Goal: Transaction & Acquisition: Purchase product/service

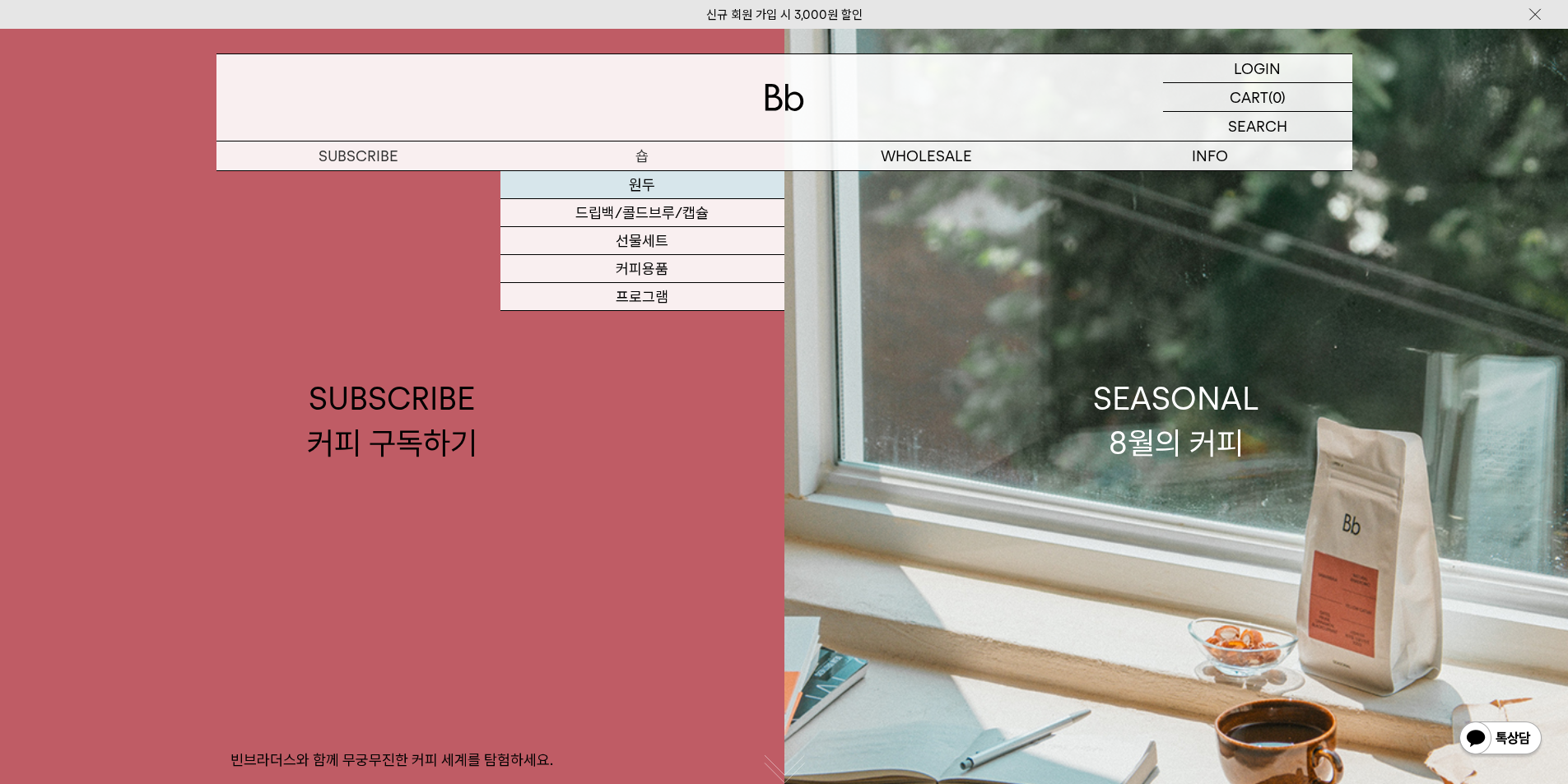
click at [653, 190] on link "원두" at bounding box center [642, 185] width 284 height 28
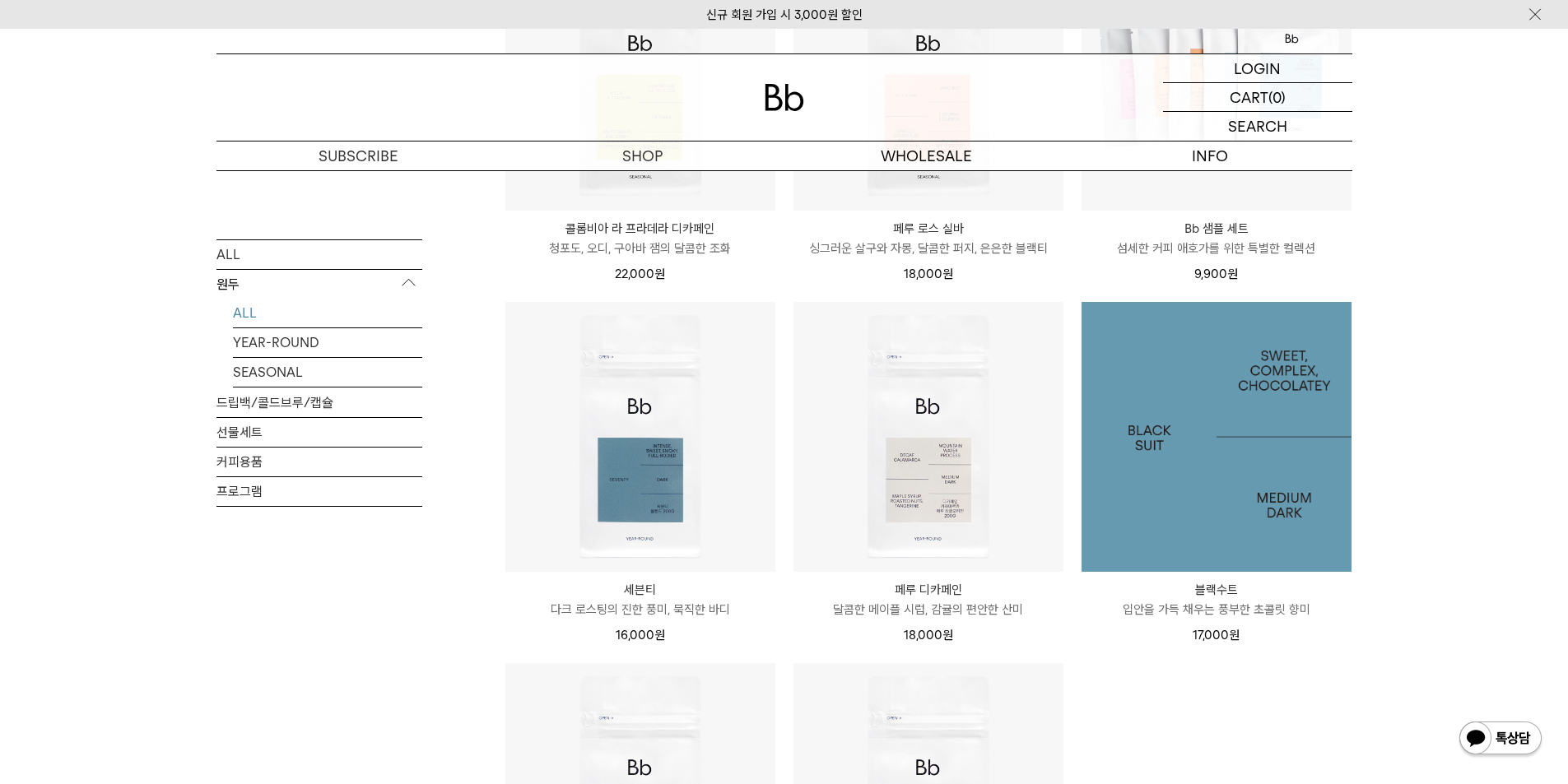
scroll to position [987, 0]
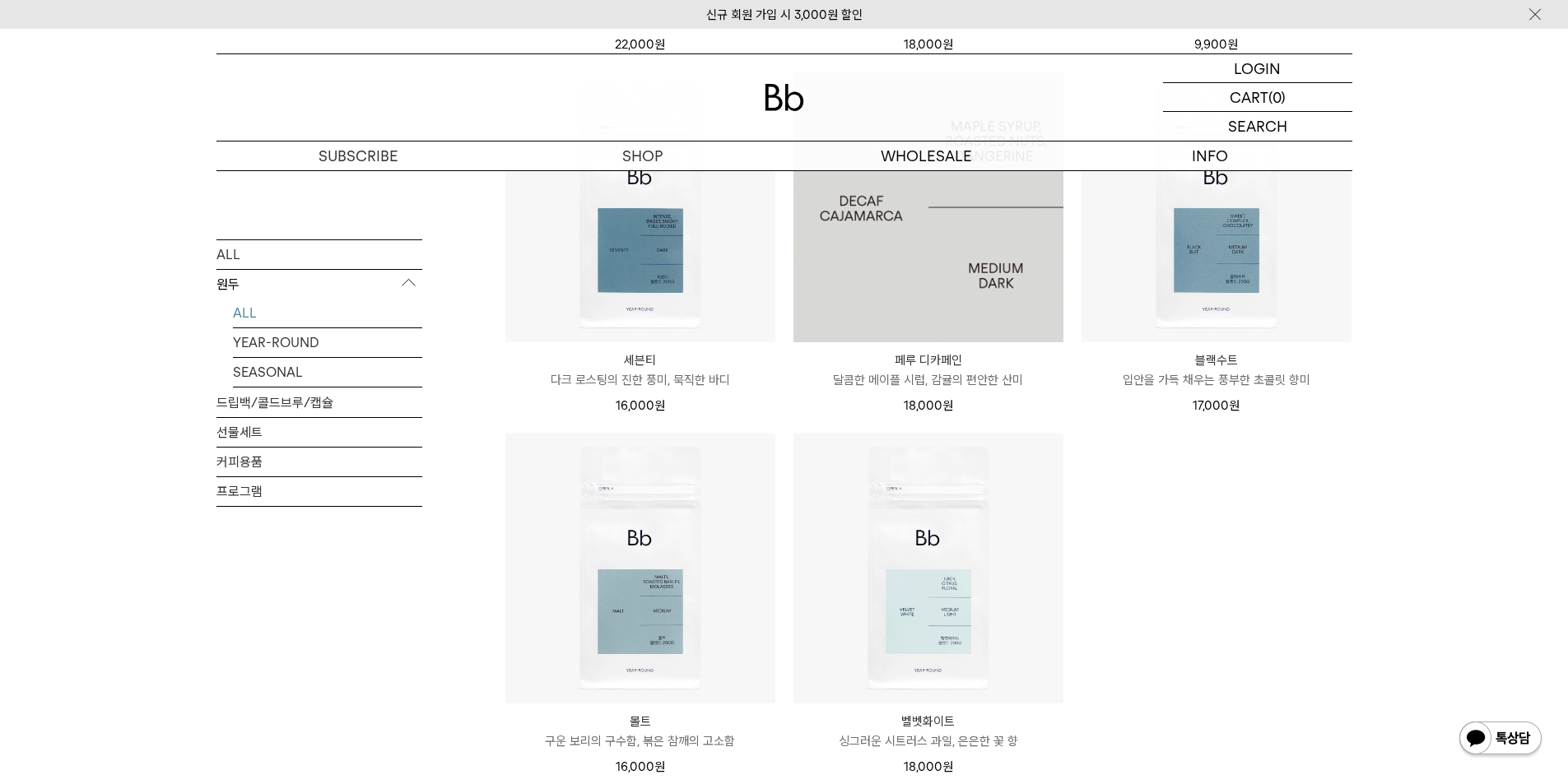
click at [907, 328] on img at bounding box center [929, 207] width 270 height 270
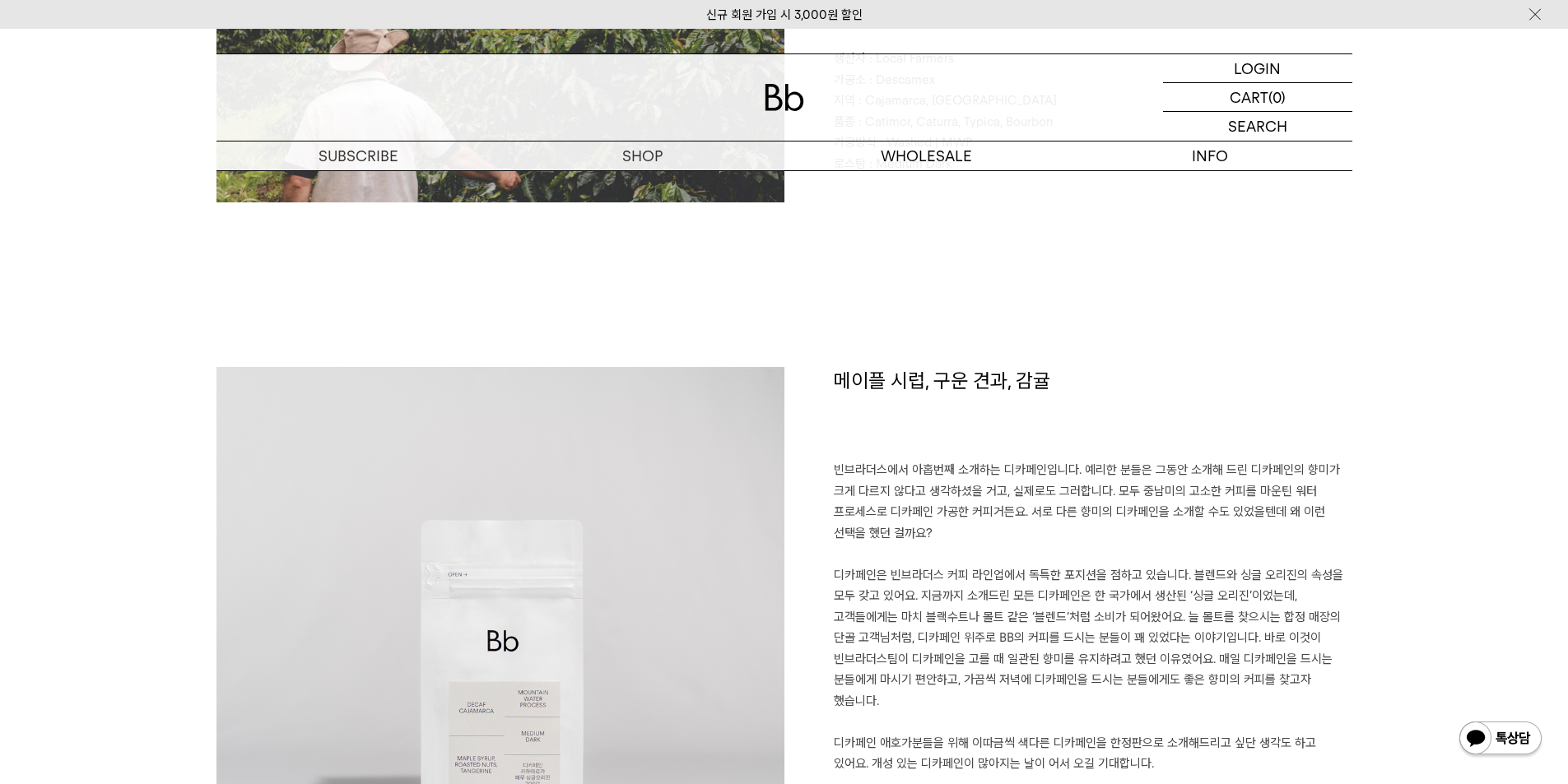
scroll to position [1152, 0]
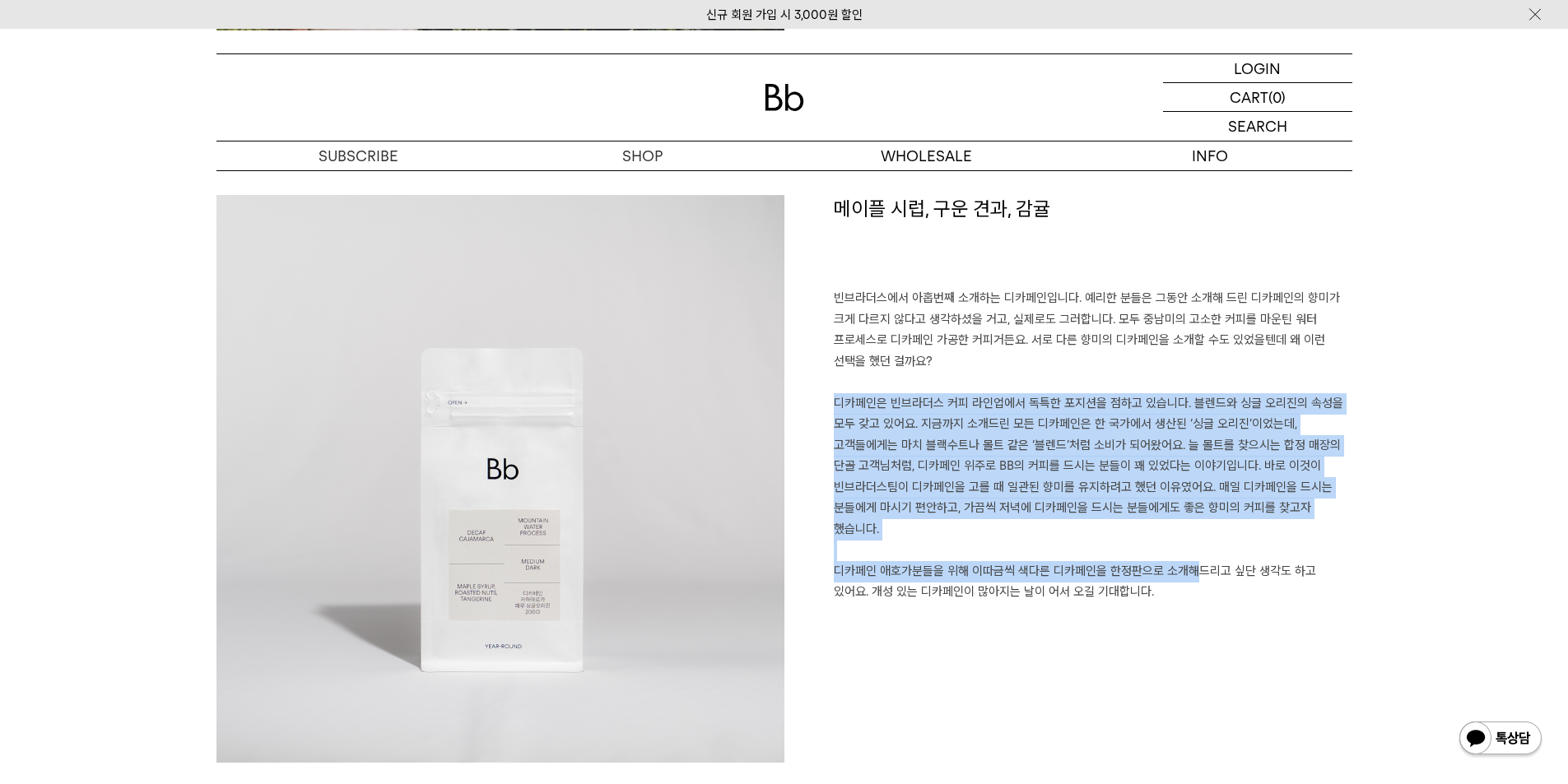
drag, startPoint x: 1078, startPoint y: 531, endPoint x: 1279, endPoint y: 570, distance: 204.7
click at [1176, 566] on p "빈브라더스에서 아홉번째 소개하는 디카페인입니다. 예리한 분들은 그동안 소개해 드린 디카페인의 향미가 크게 다르지 않다고 생각하셨을 거고, 실제…" at bounding box center [1093, 455] width 519 height 336
